Goal: Task Accomplishment & Management: Complete application form

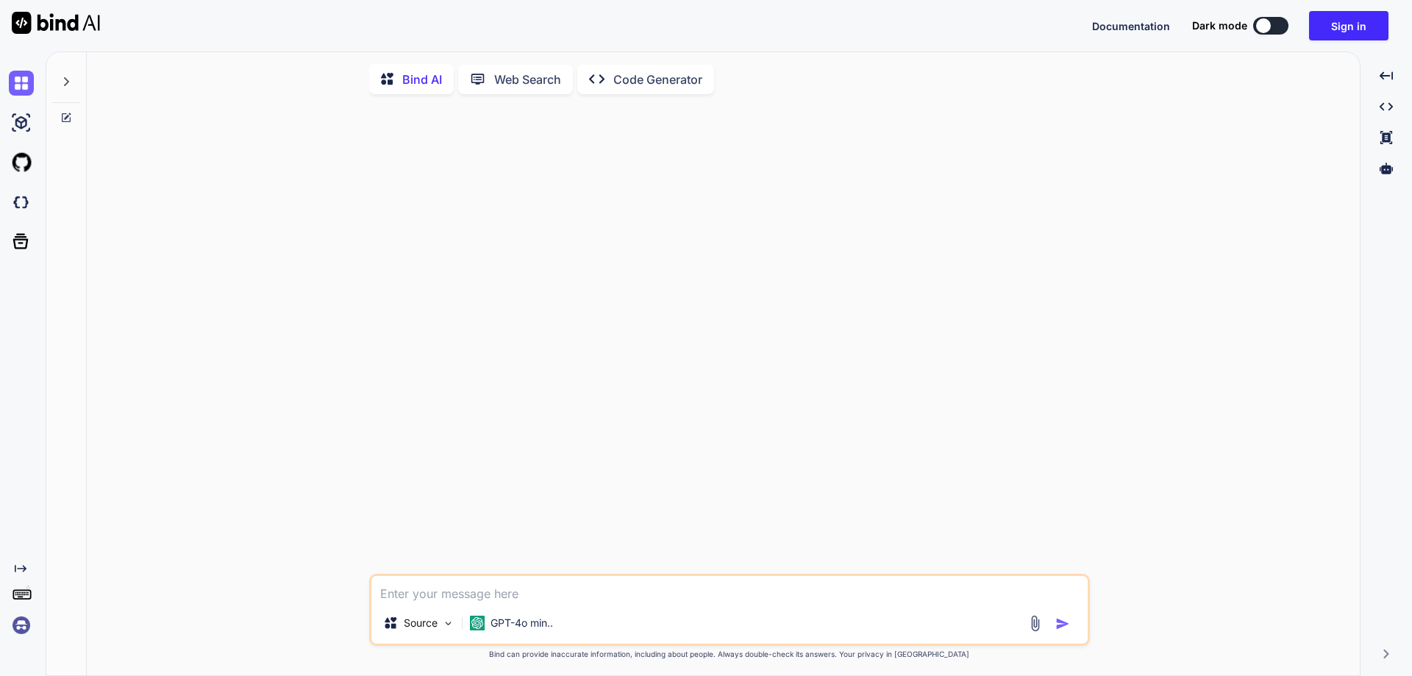
type textarea "x"
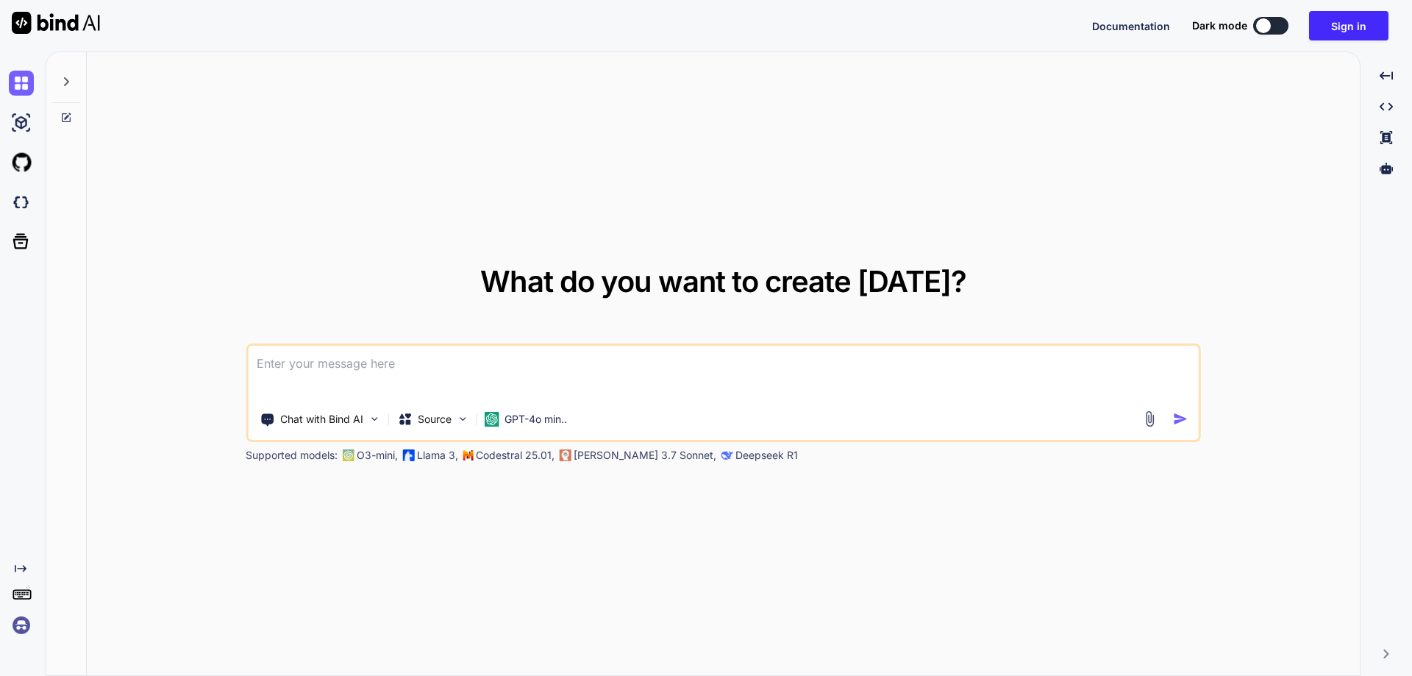
click at [20, 629] on img at bounding box center [21, 625] width 25 height 25
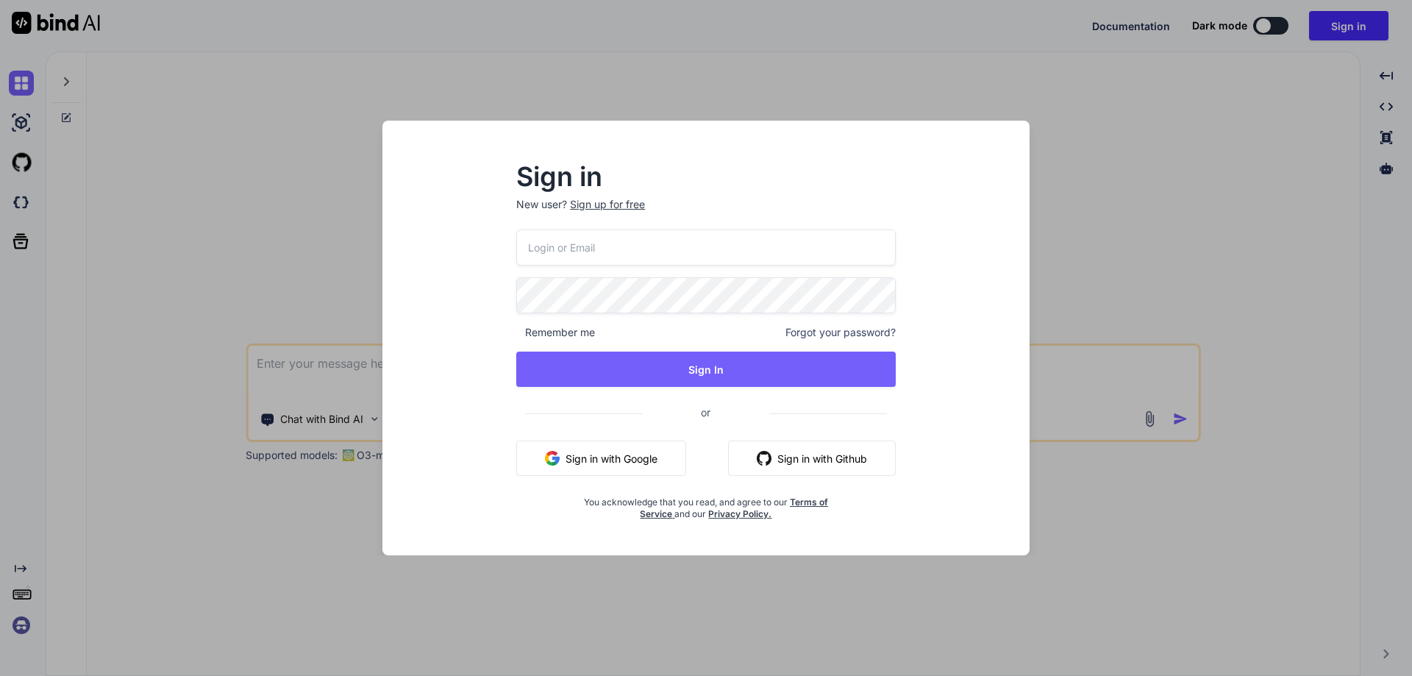
click at [566, 249] on input "email" at bounding box center [705, 247] width 379 height 36
paste input "[EMAIL_ADDRESS][DOMAIN_NAME]"
type input "[EMAIL_ADDRESS][DOMAIN_NAME]"
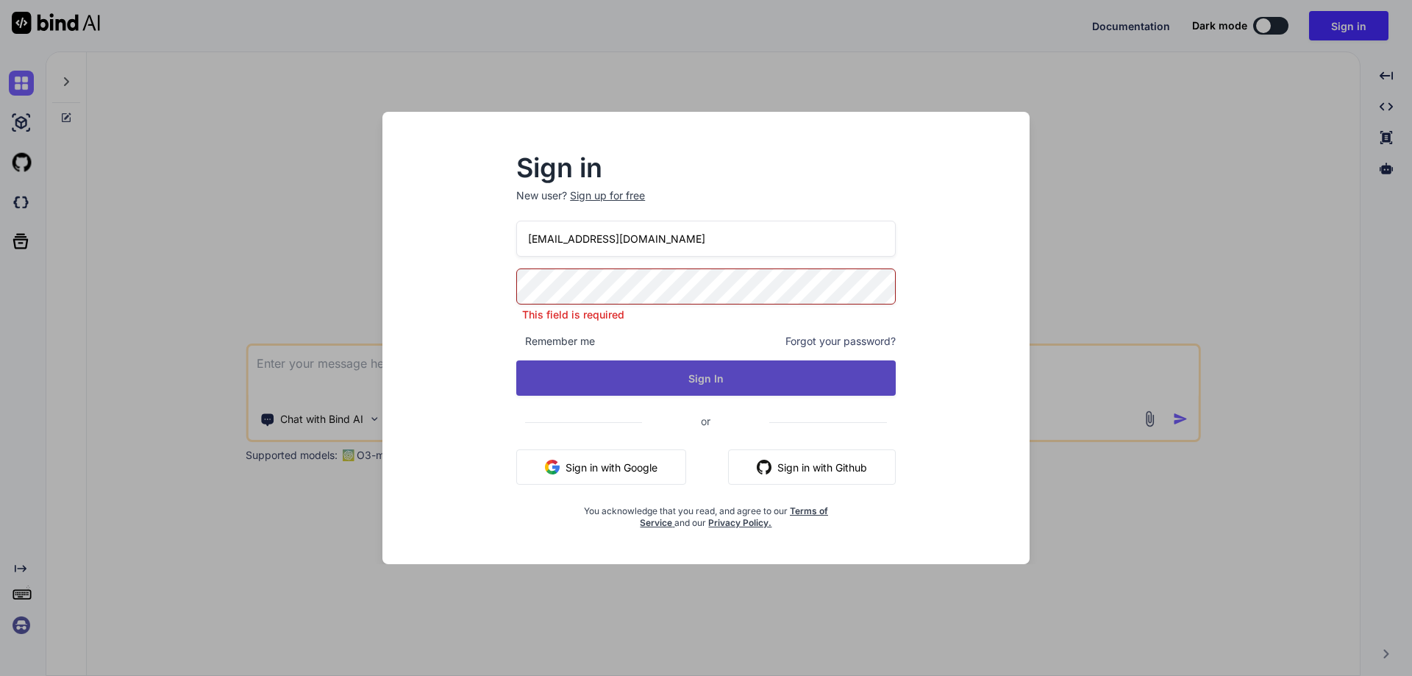
click at [685, 382] on button "Sign In" at bounding box center [705, 377] width 379 height 35
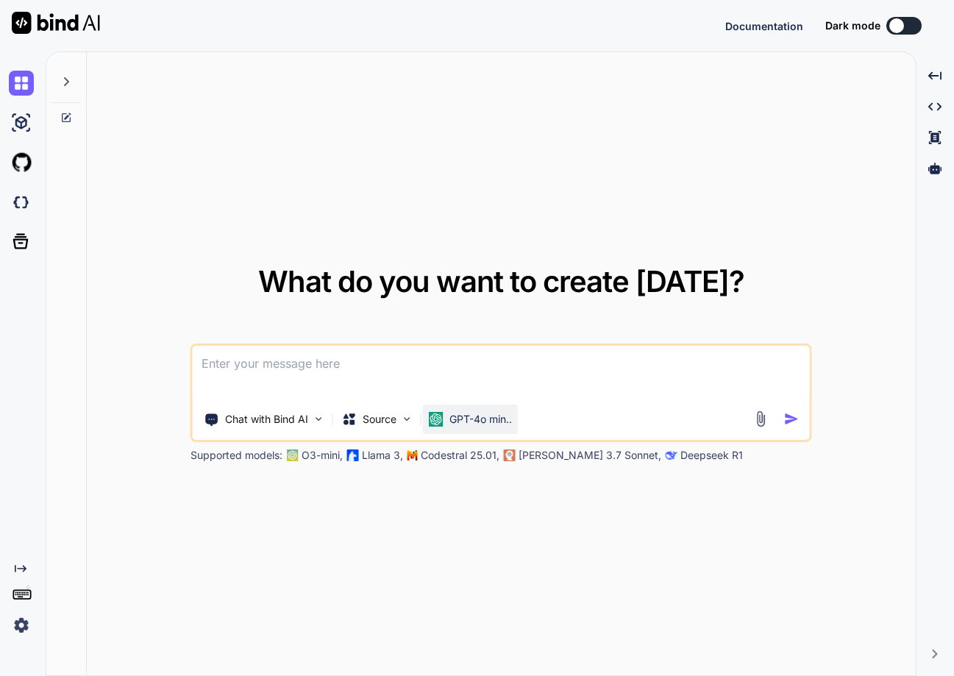
click at [489, 426] on p "GPT-4o min.." at bounding box center [480, 419] width 63 height 15
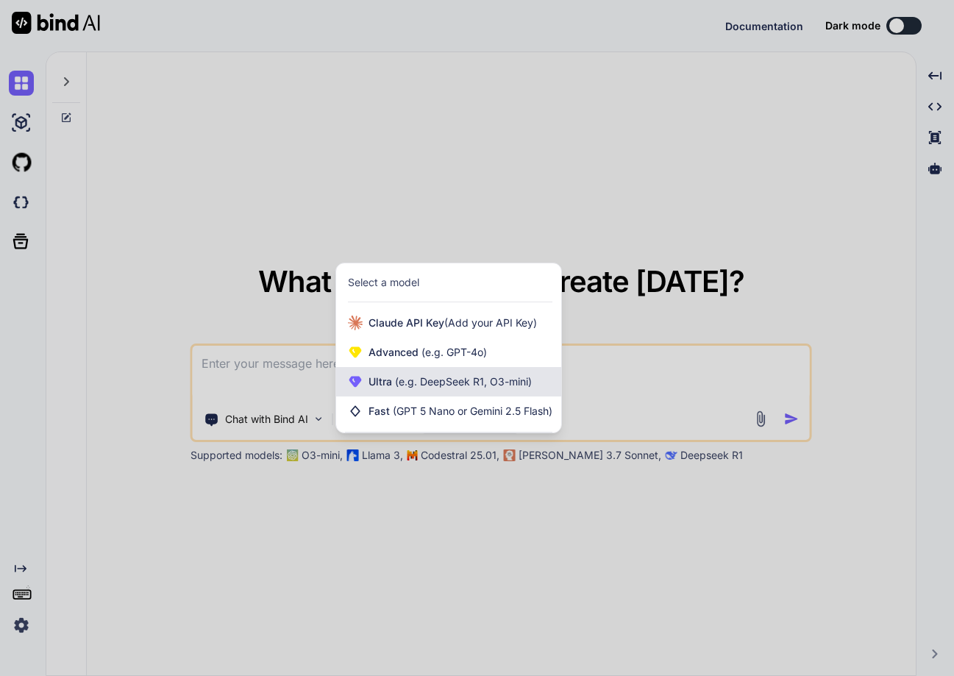
click at [434, 388] on span "Ultra (e.g. DeepSeek R1, O3-mini)" at bounding box center [449, 381] width 163 height 15
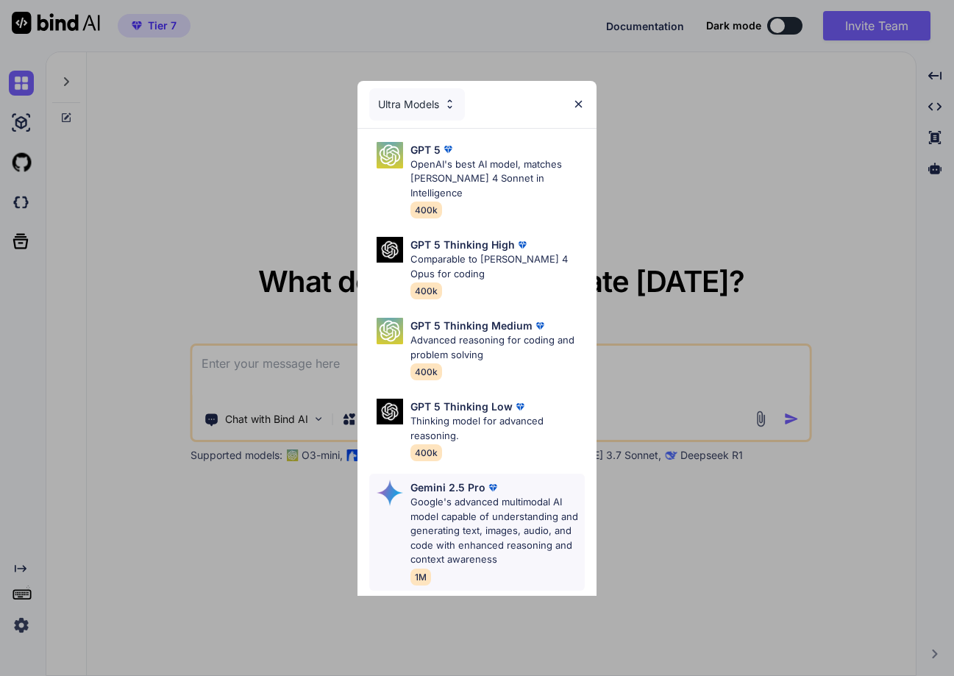
scroll to position [221, 0]
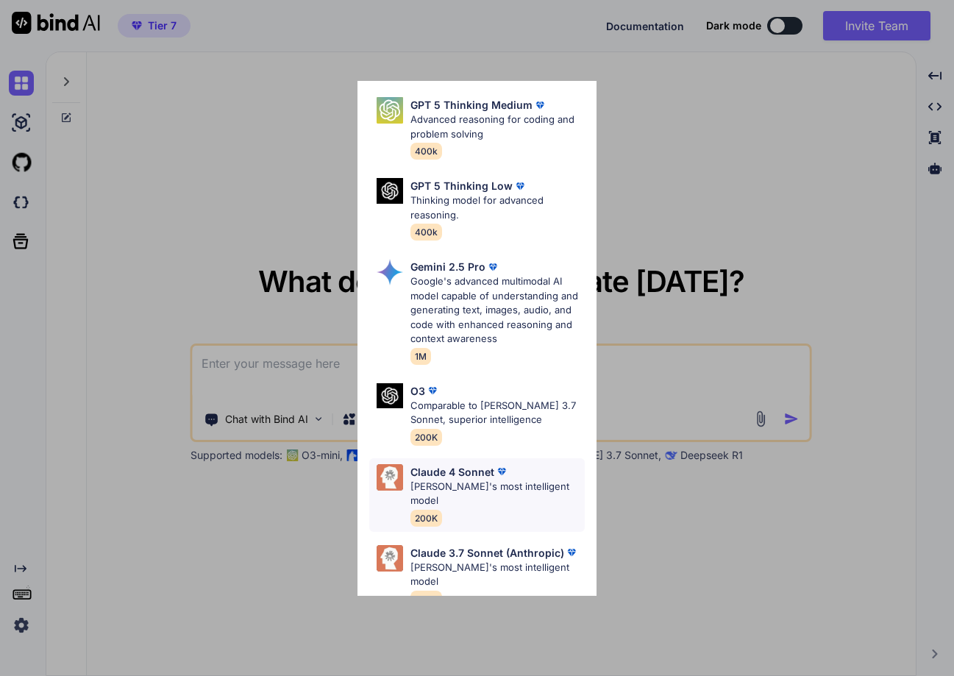
click at [451, 479] on div "[PERSON_NAME] 4 Sonnet [PERSON_NAME]'s most intelligent model 200K" at bounding box center [497, 495] width 174 height 62
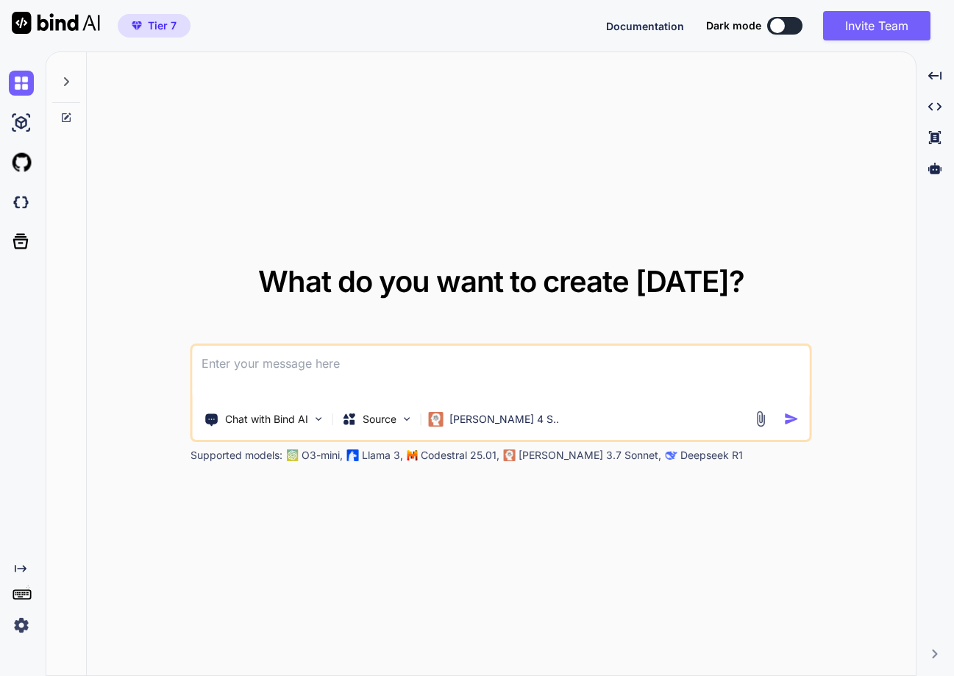
click at [324, 382] on textarea at bounding box center [501, 373] width 617 height 54
type textarea "Hello"
click at [790, 421] on img "button" at bounding box center [791, 418] width 15 height 15
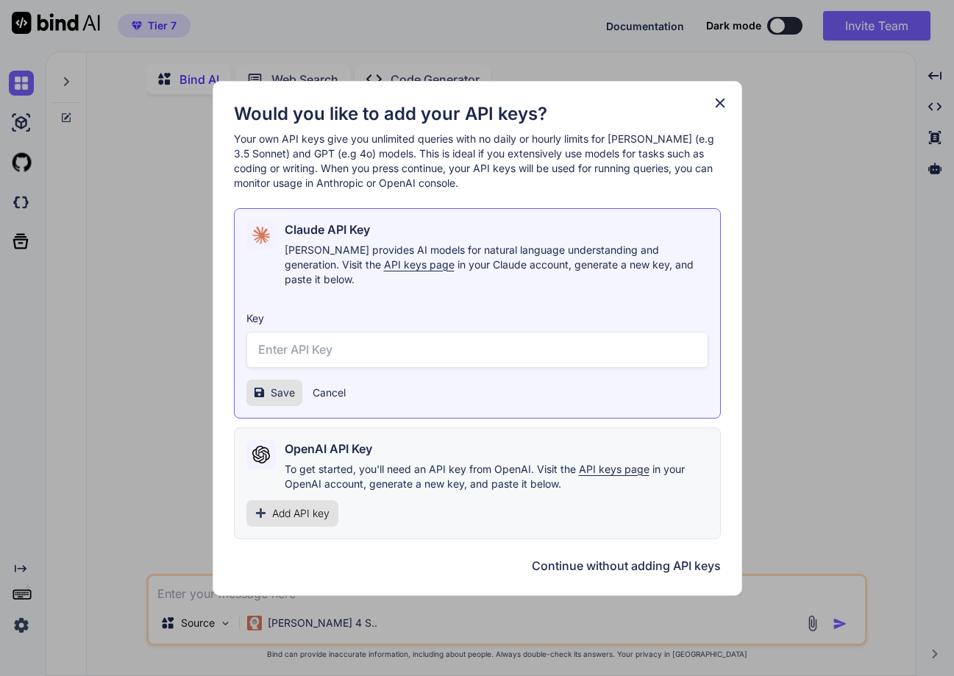
click at [726, 108] on icon at bounding box center [720, 103] width 16 height 16
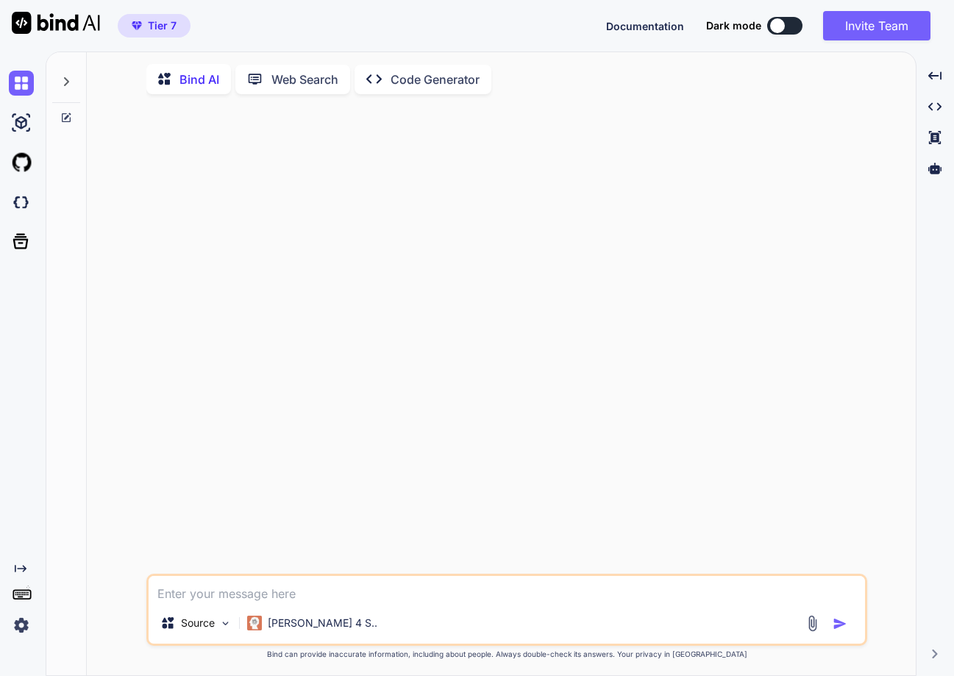
click at [21, 618] on img at bounding box center [21, 625] width 25 height 25
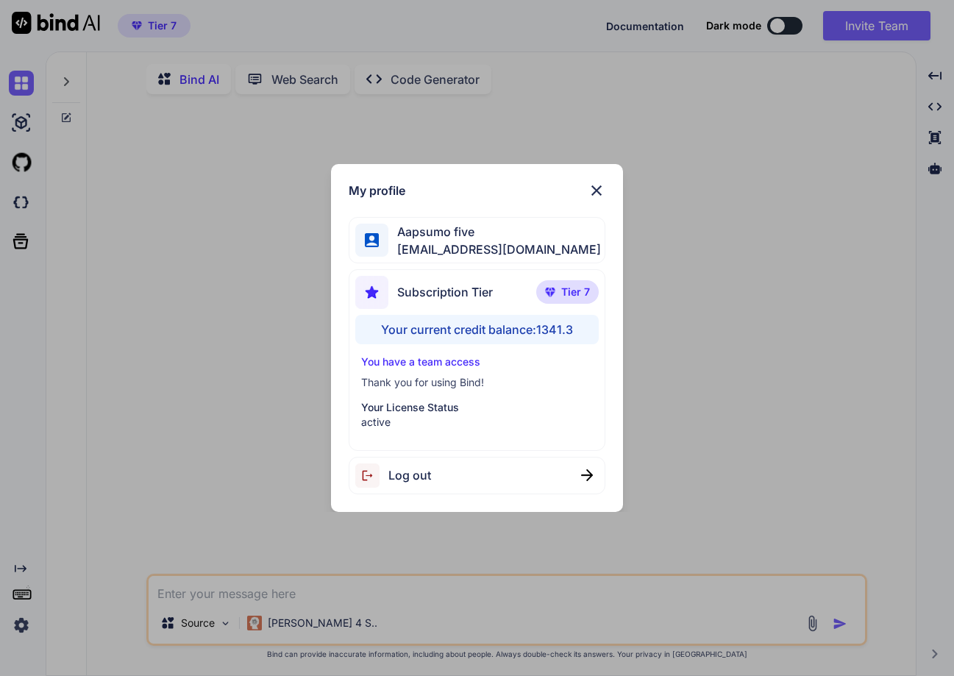
click at [431, 474] on div "Log out" at bounding box center [477, 476] width 256 height 38
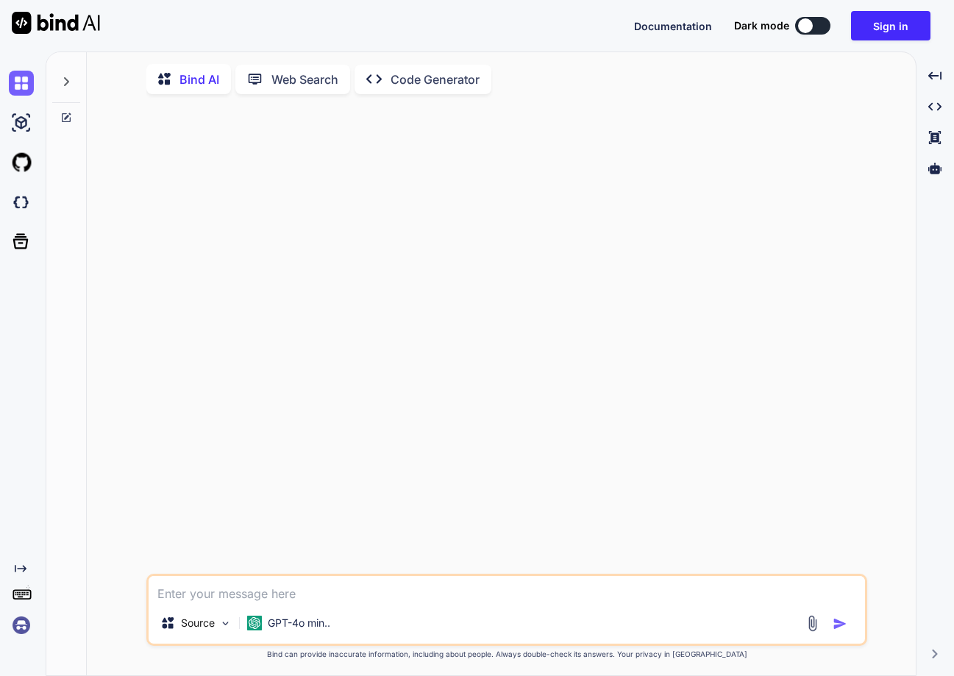
click at [22, 624] on img at bounding box center [21, 625] width 25 height 25
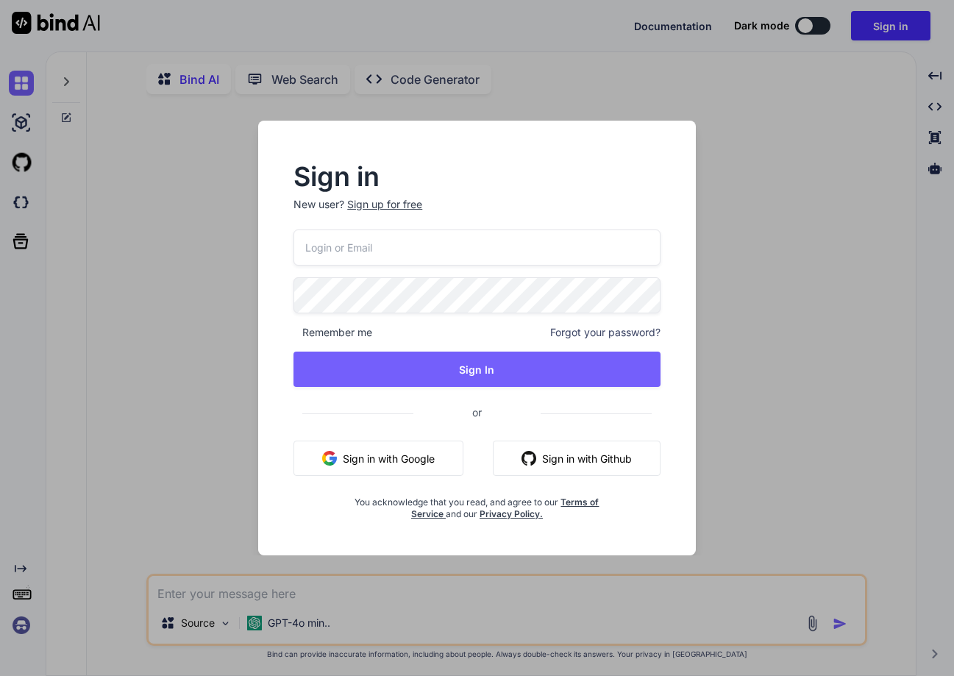
click at [394, 215] on p "New user? Sign up for free" at bounding box center [476, 213] width 366 height 32
click at [389, 199] on div "Sign up for free" at bounding box center [384, 204] width 75 height 15
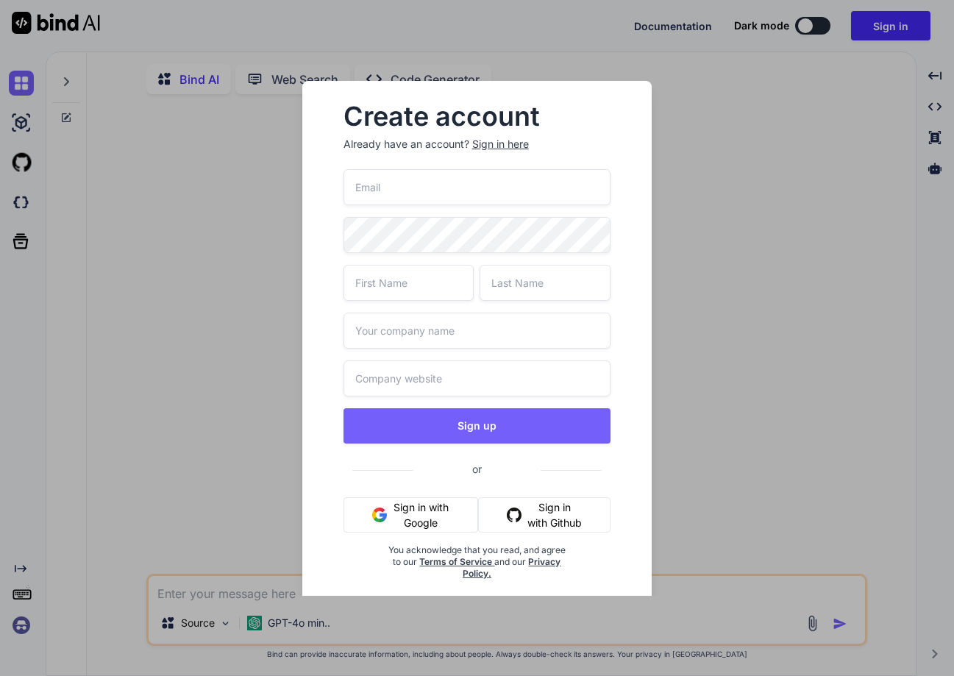
click at [403, 200] on input "email" at bounding box center [477, 187] width 268 height 36
paste input "[EMAIL_ADDRESS][DOMAIN_NAME]"
type input "[EMAIL_ADDRESS][DOMAIN_NAME]"
click at [402, 277] on input "text" at bounding box center [408, 283] width 131 height 36
type input "Check"
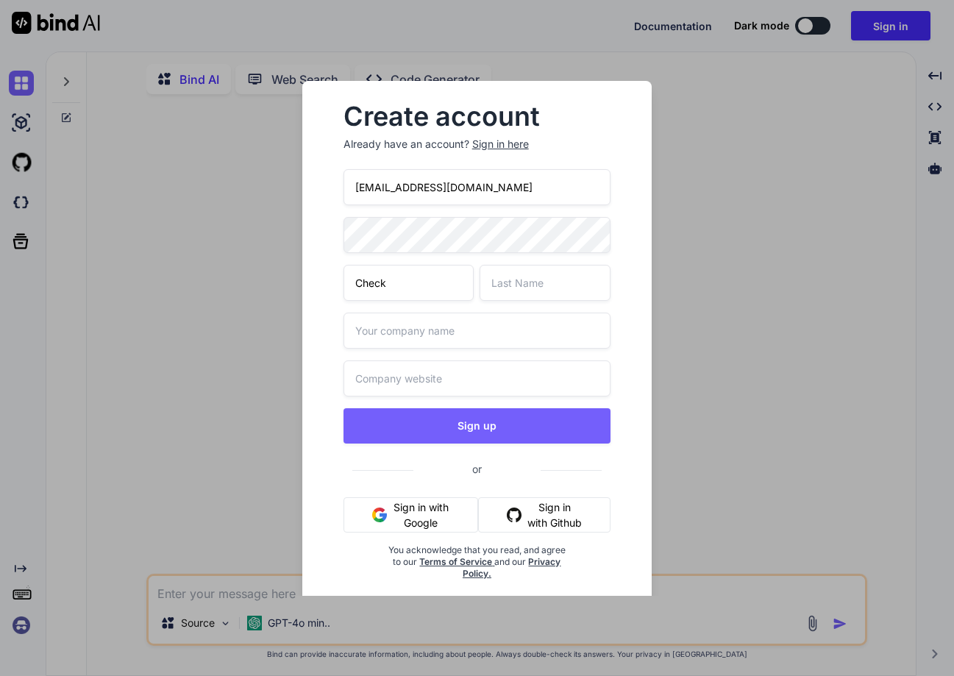
type input "c"
type input "Check"
click at [405, 336] on input "text" at bounding box center [477, 331] width 268 height 36
type input "work"
type input "e"
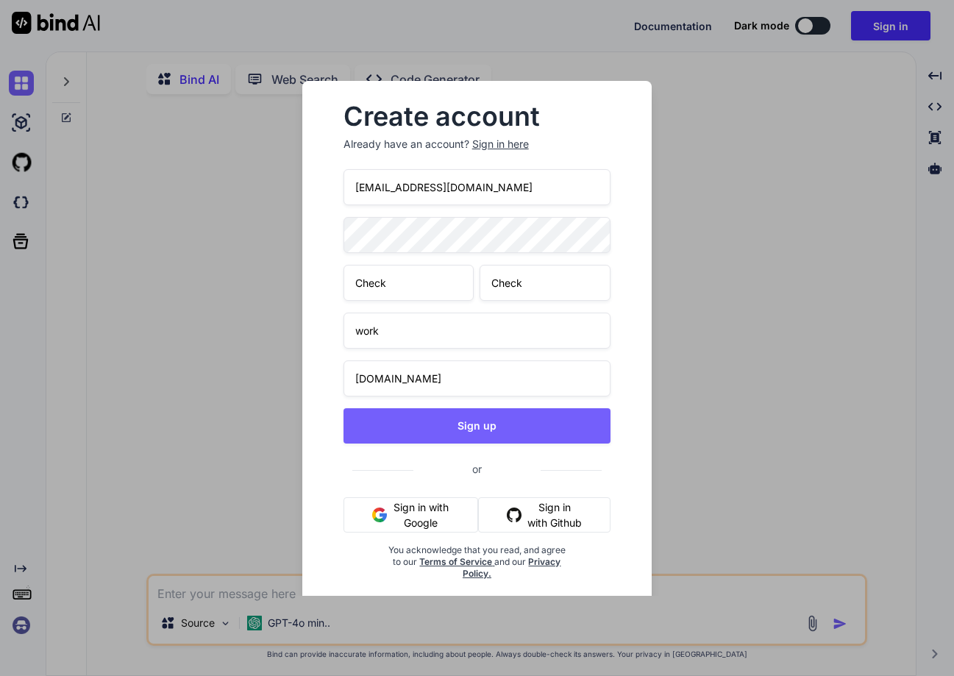
type input "[DOMAIN_NAME]"
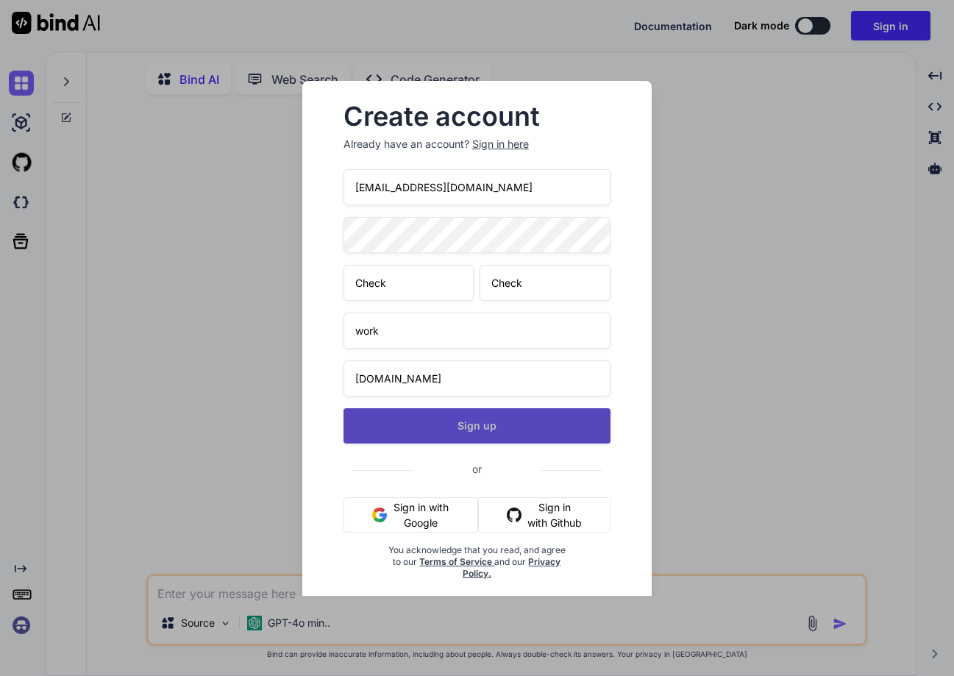
click at [459, 424] on button "Sign up" at bounding box center [477, 425] width 268 height 35
